Goal: Submit feedback/report problem: Submit feedback/report problem

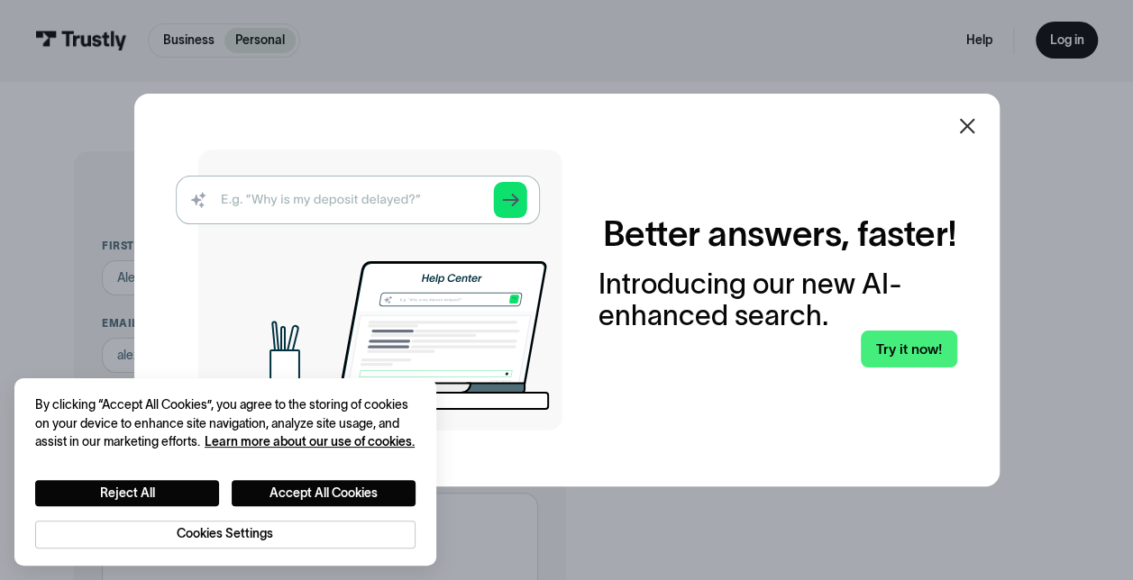
click at [974, 132] on icon at bounding box center [967, 126] width 22 height 22
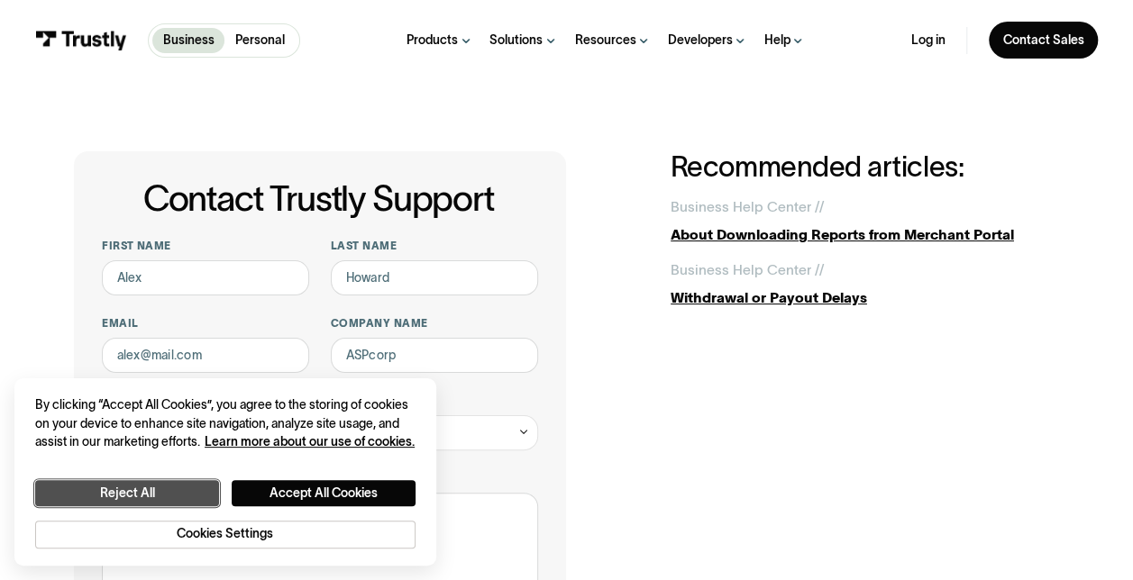
click at [168, 490] on button "Reject All" at bounding box center [127, 493] width 184 height 26
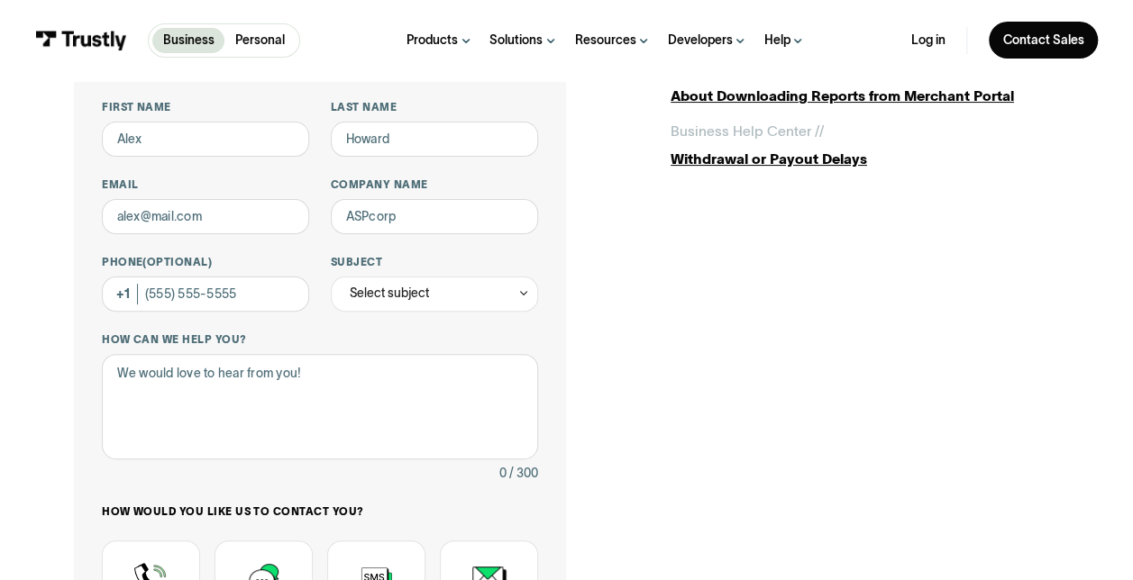
scroll to position [136, 0]
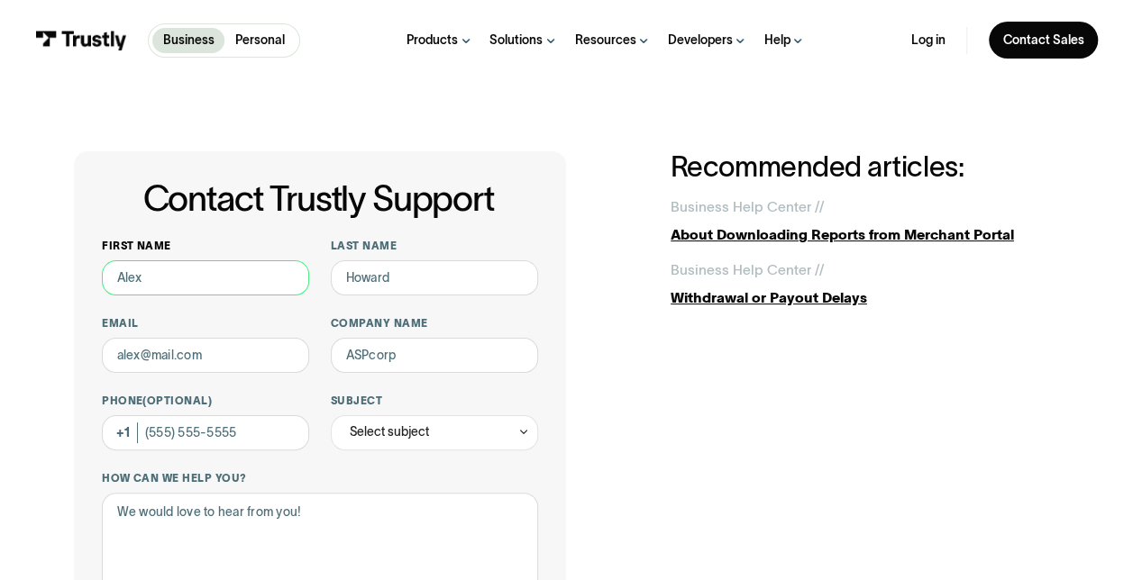
click at [196, 281] on input "First name" at bounding box center [205, 277] width 207 height 35
click at [227, 275] on input "First name" at bounding box center [205, 277] width 207 height 35
type input "Hira"
type input "Qureshi"
click at [243, 355] on input "Email" at bounding box center [205, 355] width 207 height 35
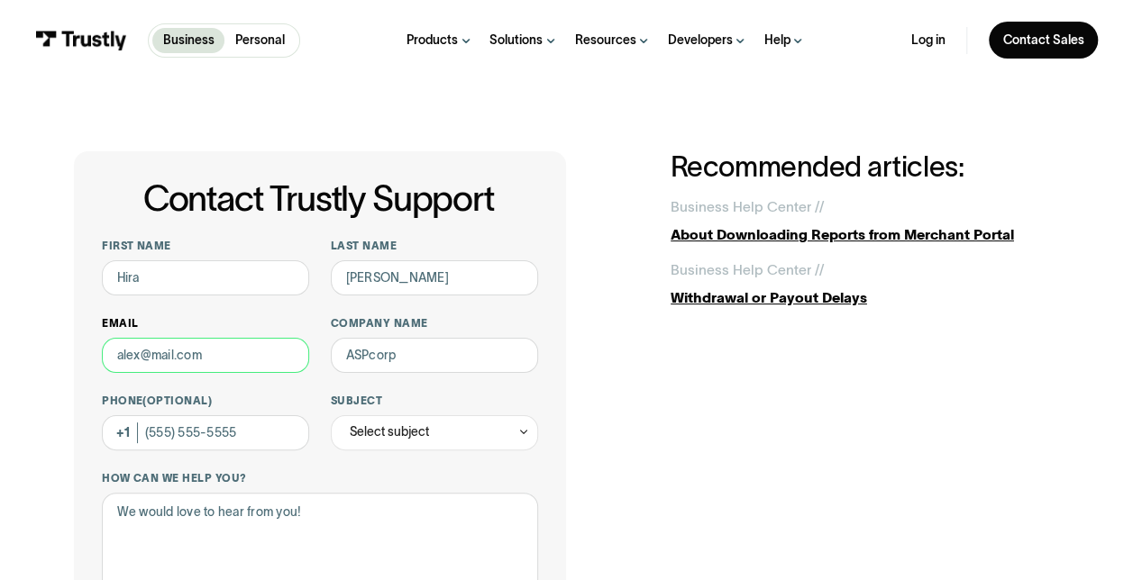
type input "hira.qureshi@conduet.com"
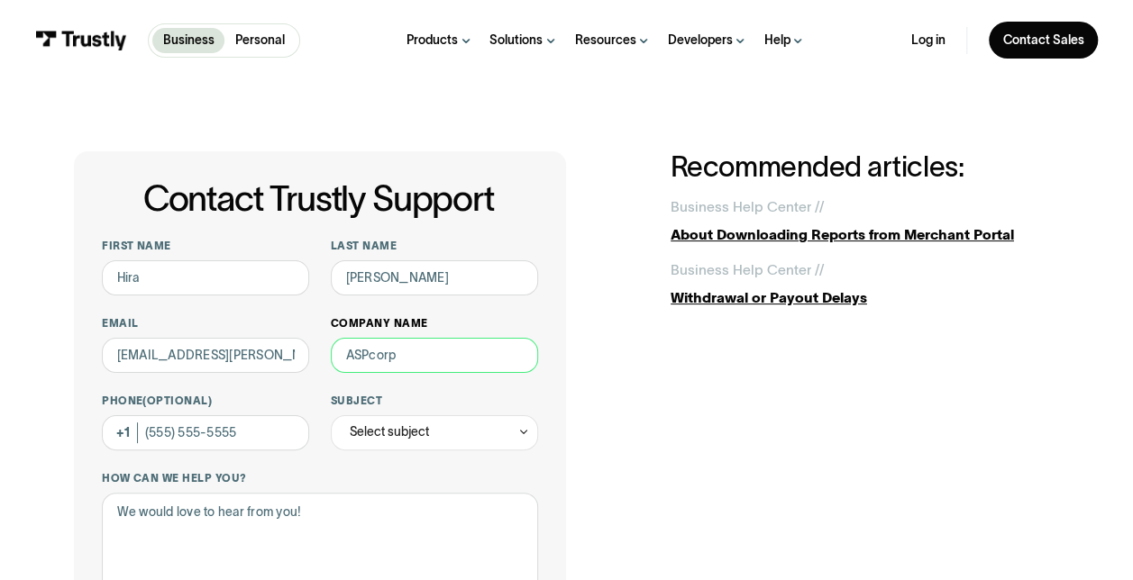
click at [414, 364] on input "Company name" at bounding box center [434, 355] width 207 height 35
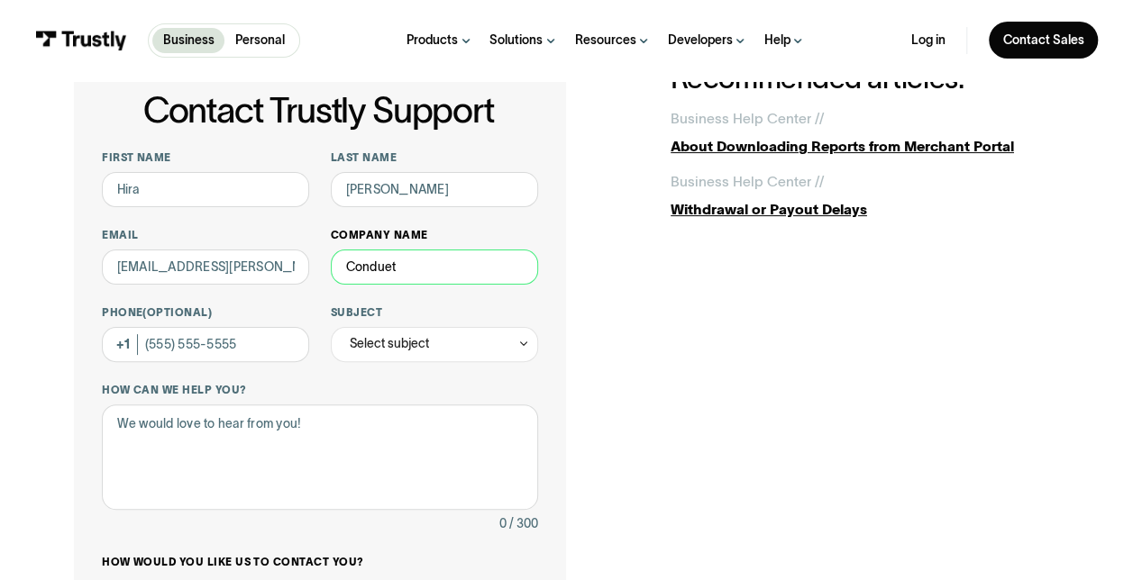
scroll to position [170, 0]
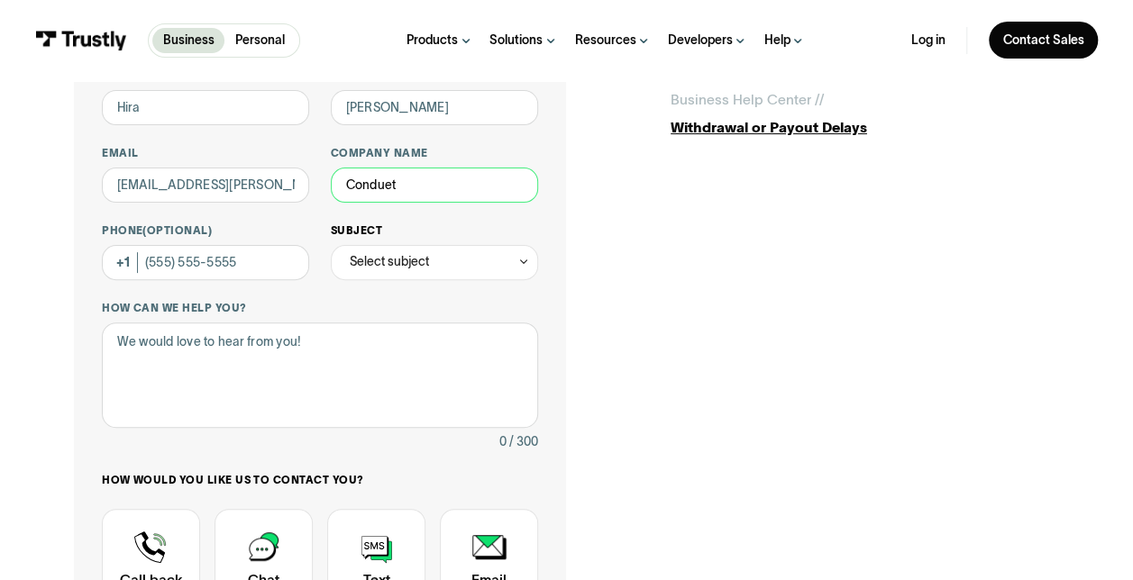
type input "Conduet"
click at [430, 245] on div "Select subject" at bounding box center [434, 262] width 207 height 35
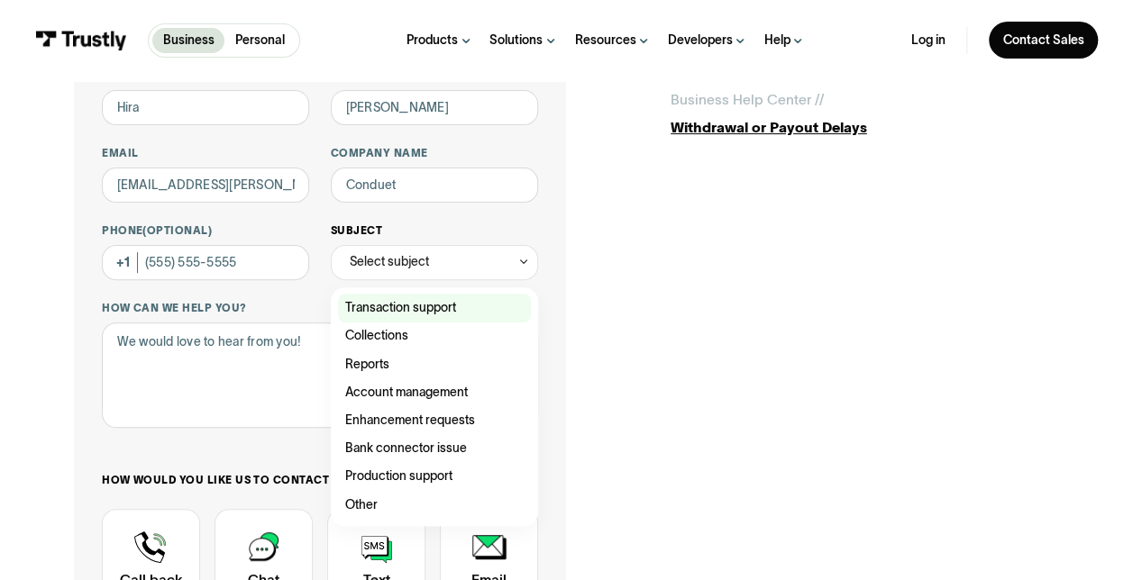
click at [438, 302] on div "Contact Trustly Support" at bounding box center [435, 308] width 194 height 28
type input "**********"
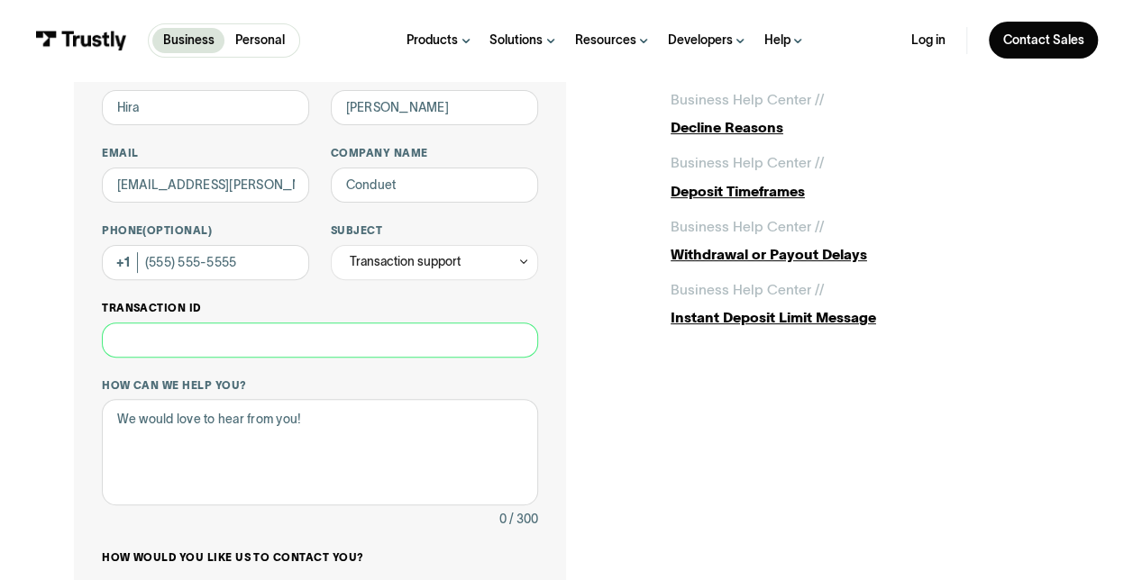
click at [256, 351] on input "Transaction ID" at bounding box center [320, 340] width 436 height 35
paste input "**********"
type input "**********"
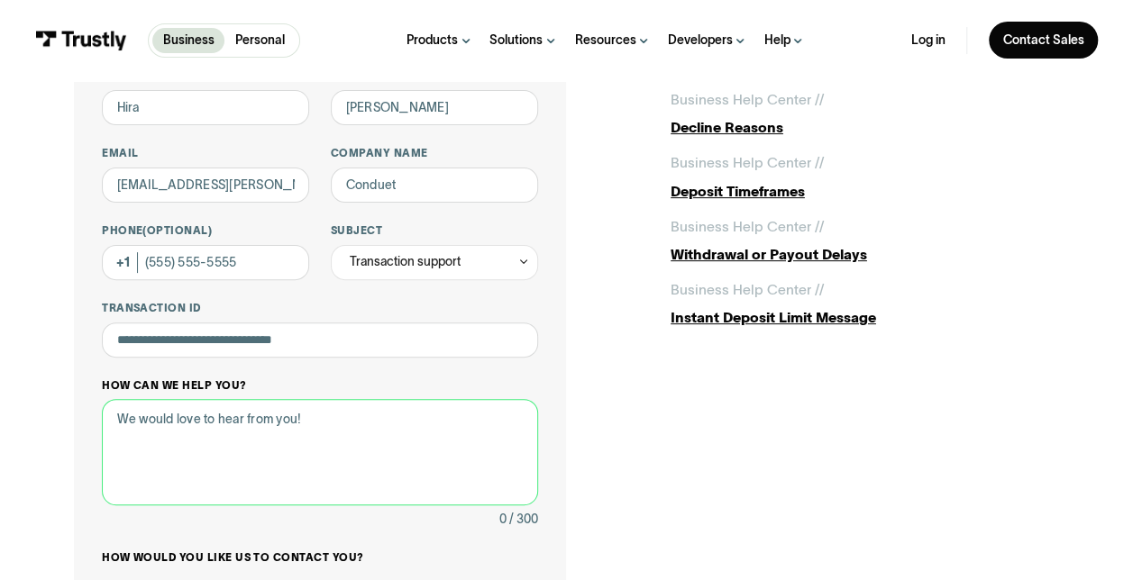
click at [408, 427] on textarea "How can we help you?" at bounding box center [320, 451] width 436 height 105
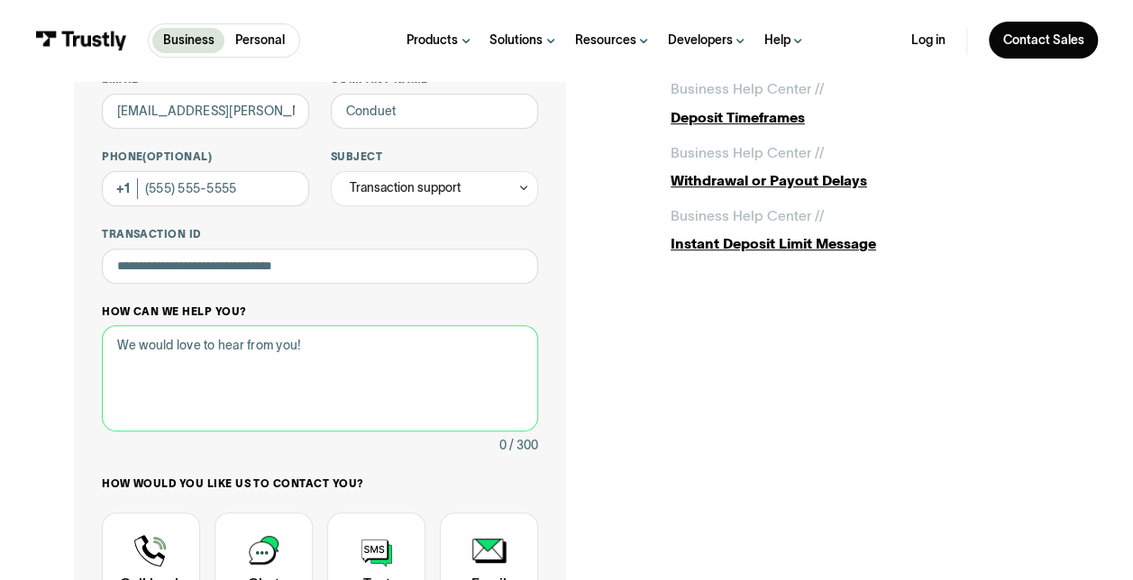
scroll to position [251, 0]
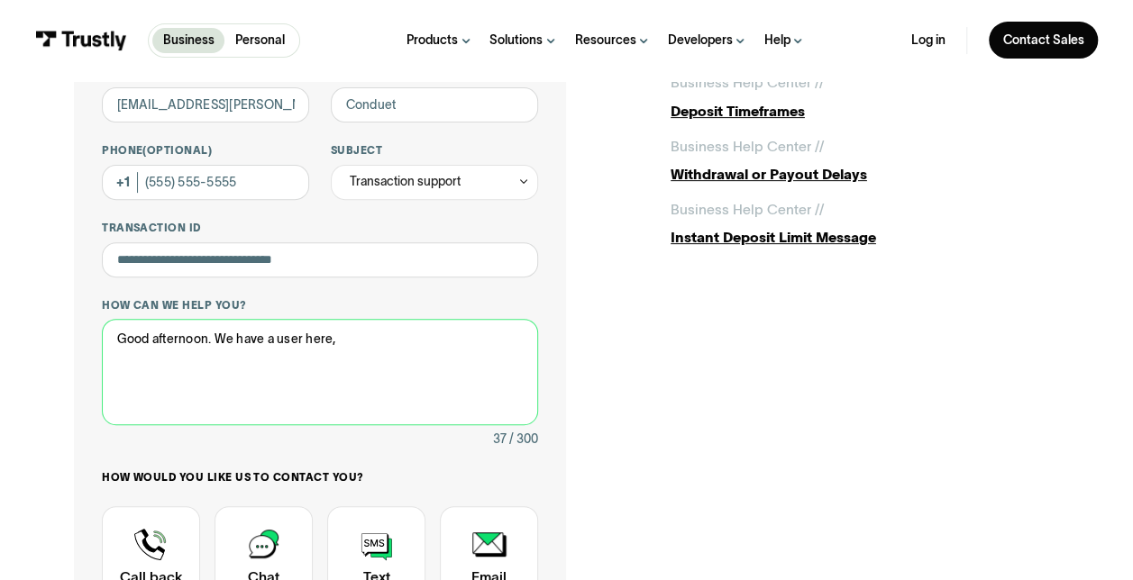
paste textarea "CF3D23F2-21AA-4ADF-8EEB-2716353D80A3"
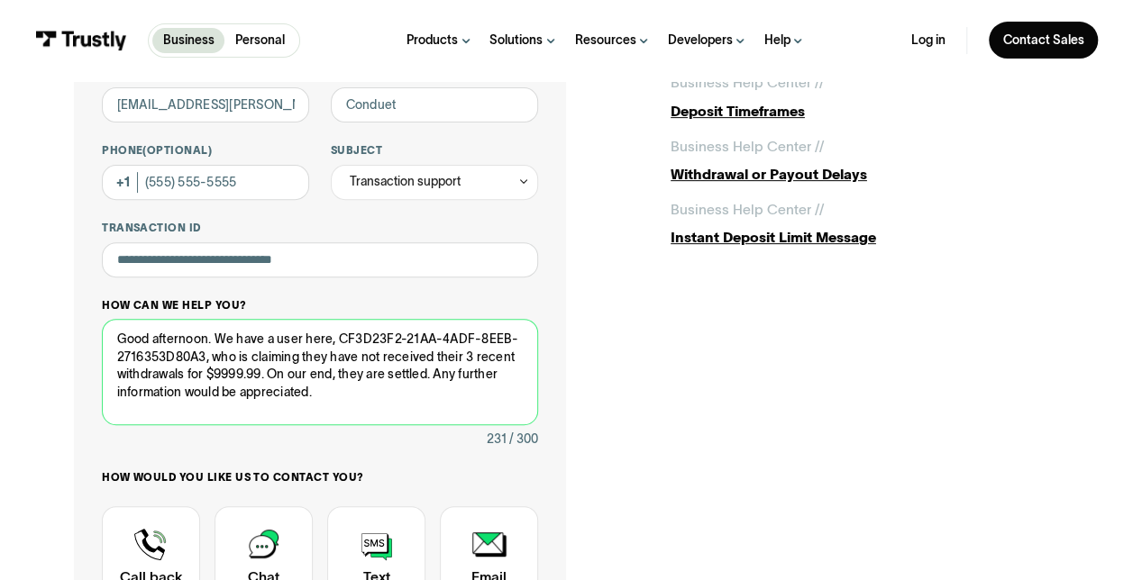
click at [156, 378] on textarea "Good afternoon. We have a user here, CF3D23F2-21AA-4ADF-8EEB-2716353D80A3, who …" at bounding box center [320, 371] width 436 height 105
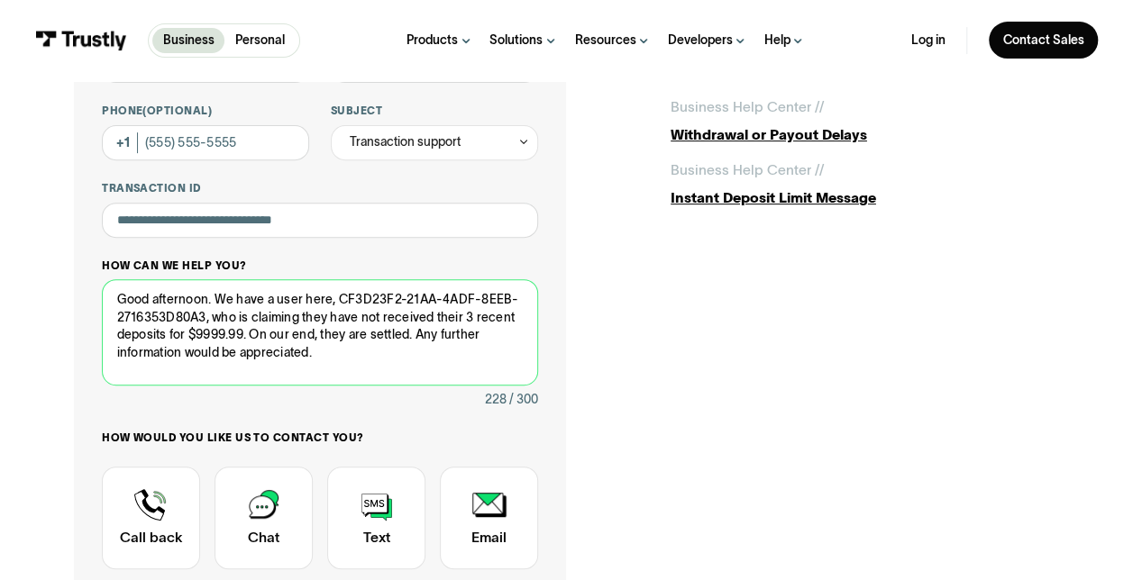
scroll to position [345, 0]
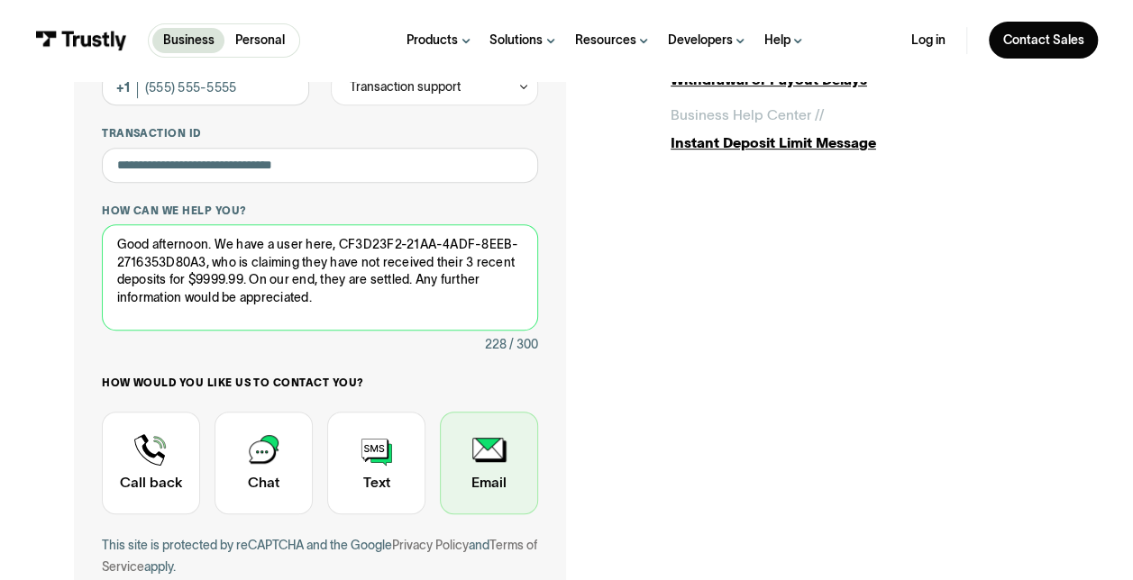
type textarea "Good afternoon. We have a user here, CF3D23F2-21AA-4ADF-8EEB-2716353D80A3, who …"
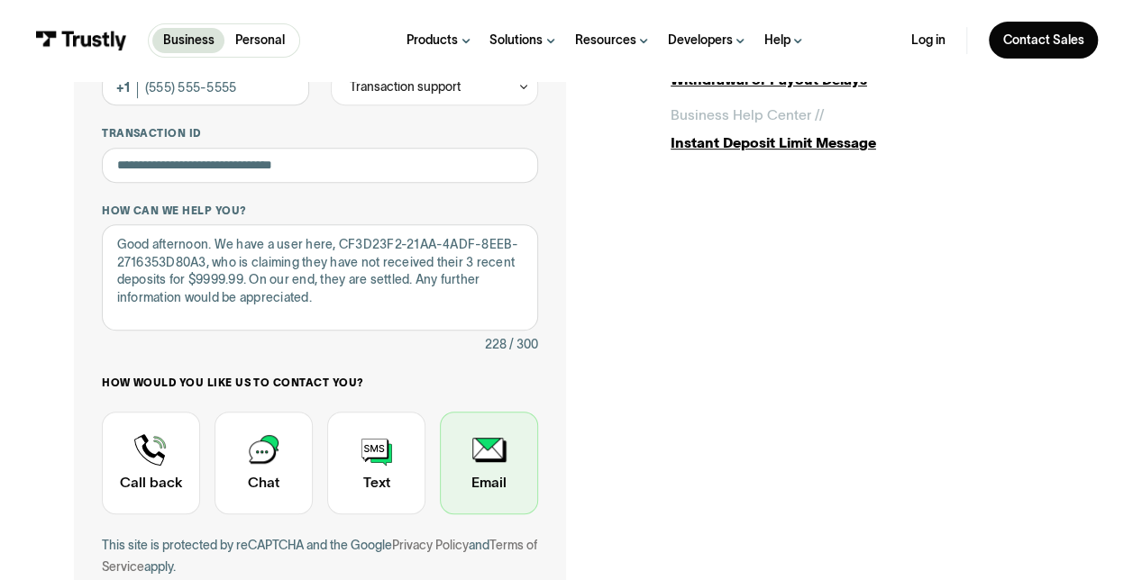
click at [485, 461] on div "Contact Trustly Support" at bounding box center [489, 463] width 98 height 103
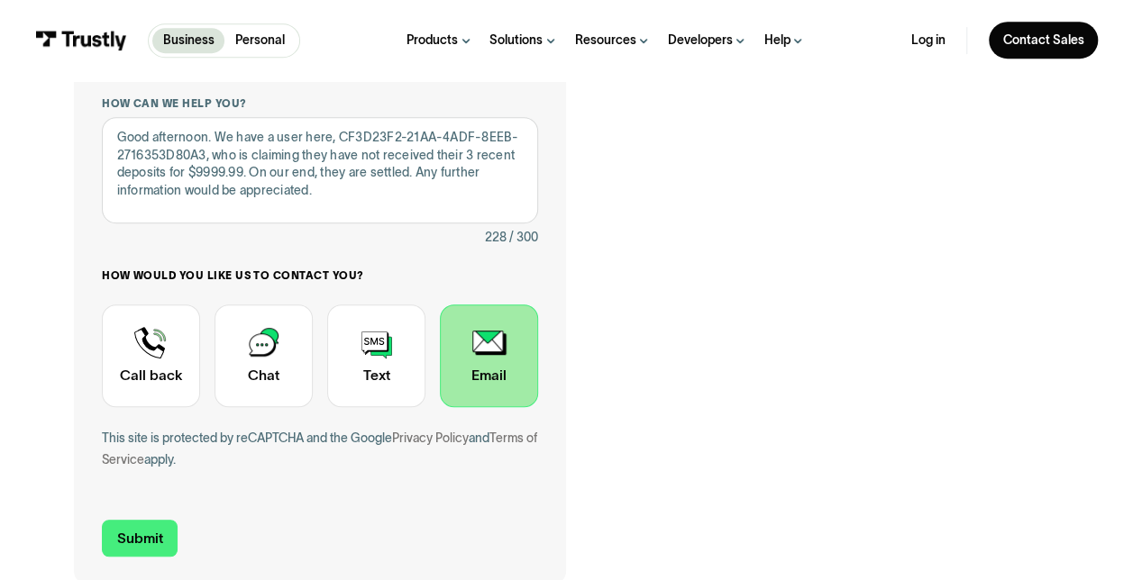
scroll to position [474, 0]
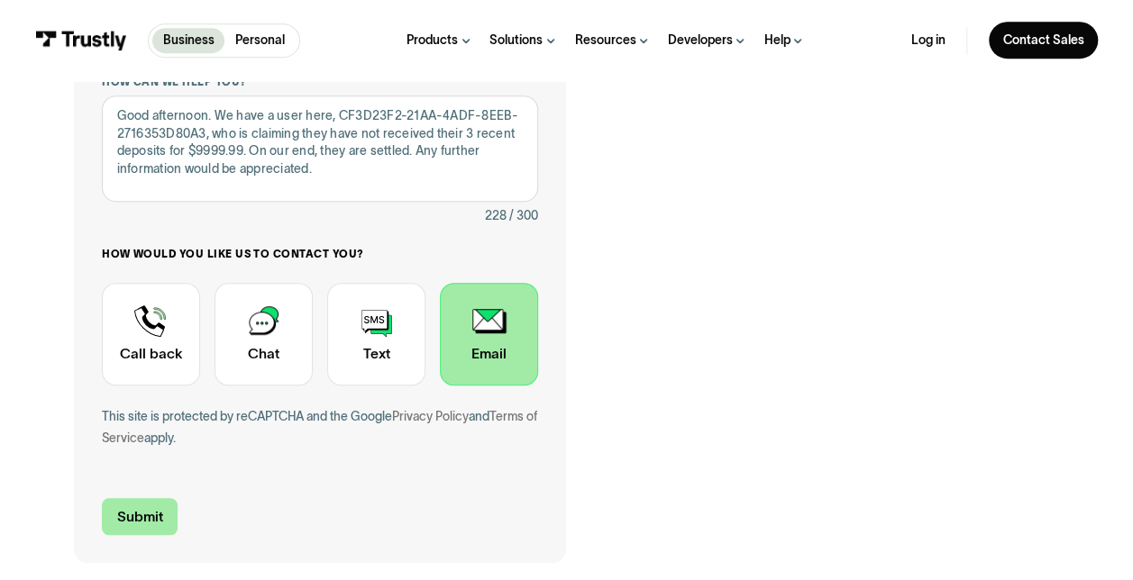
click at [141, 512] on input "Submit" at bounding box center [140, 516] width 76 height 37
